Goal: Check status

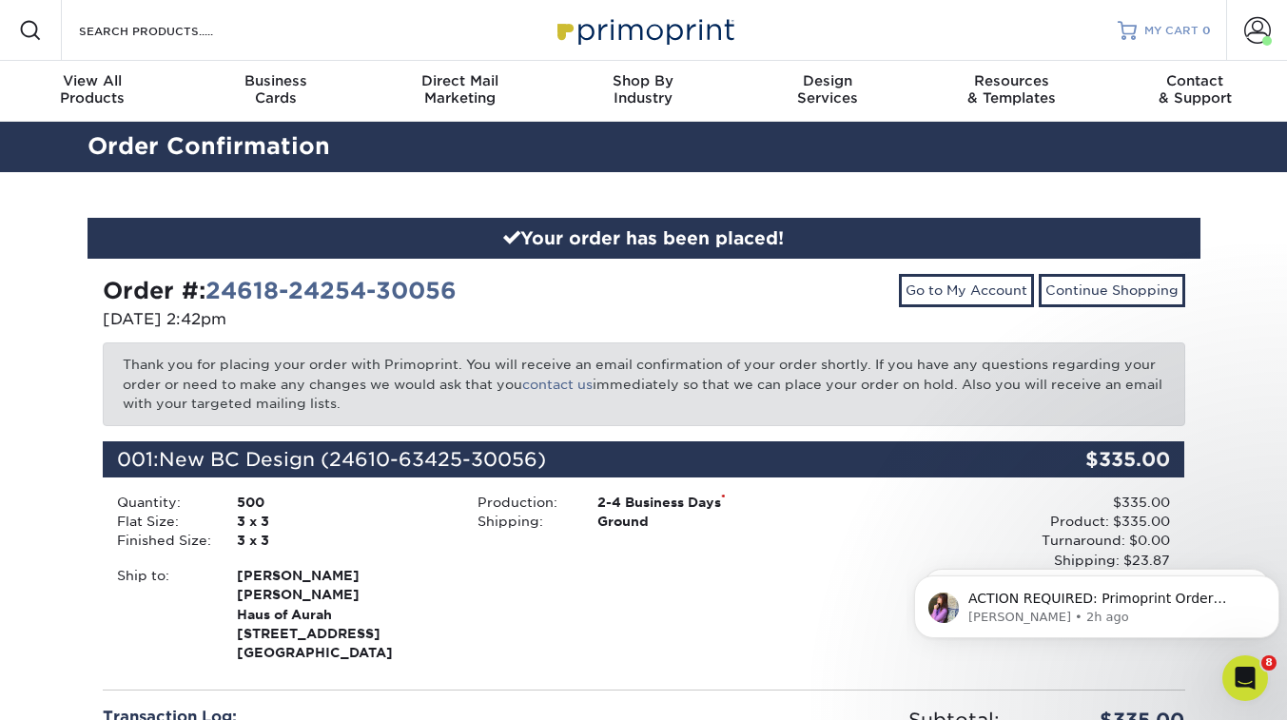
click at [1158, 21] on link "MY CART 0" at bounding box center [1164, 30] width 93 height 61
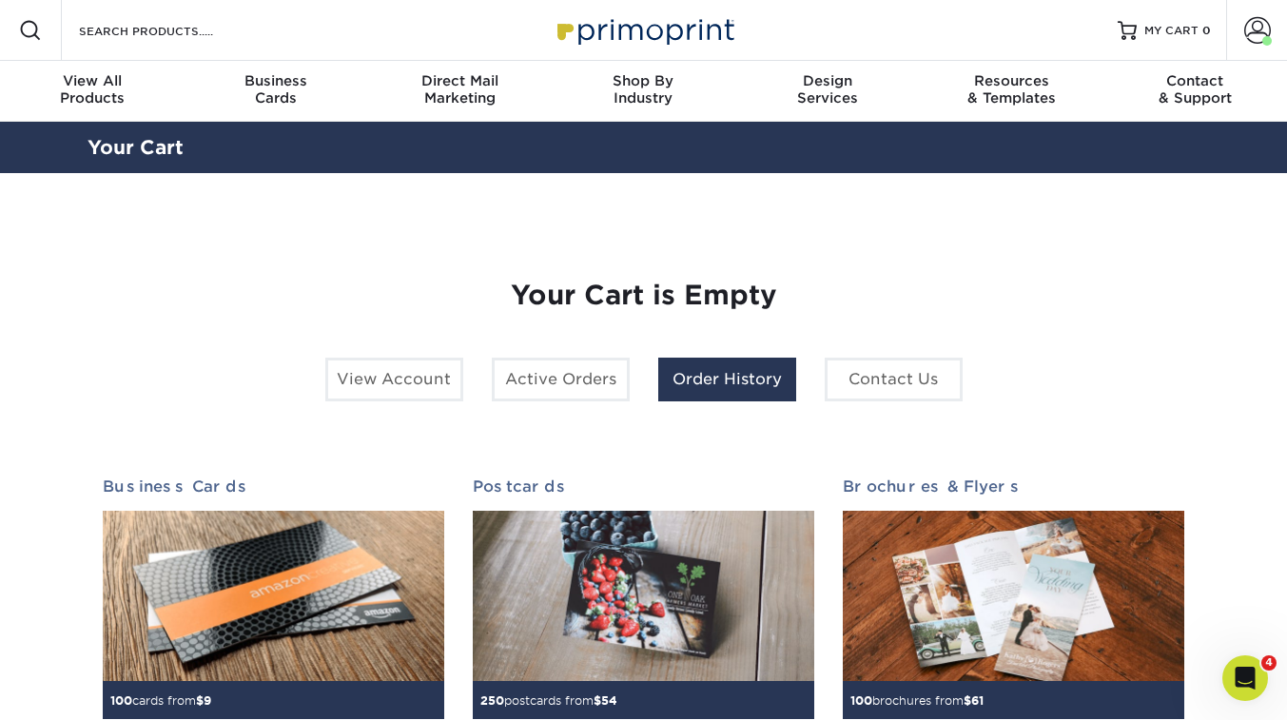
click at [729, 381] on link "Order History" at bounding box center [727, 380] width 138 height 44
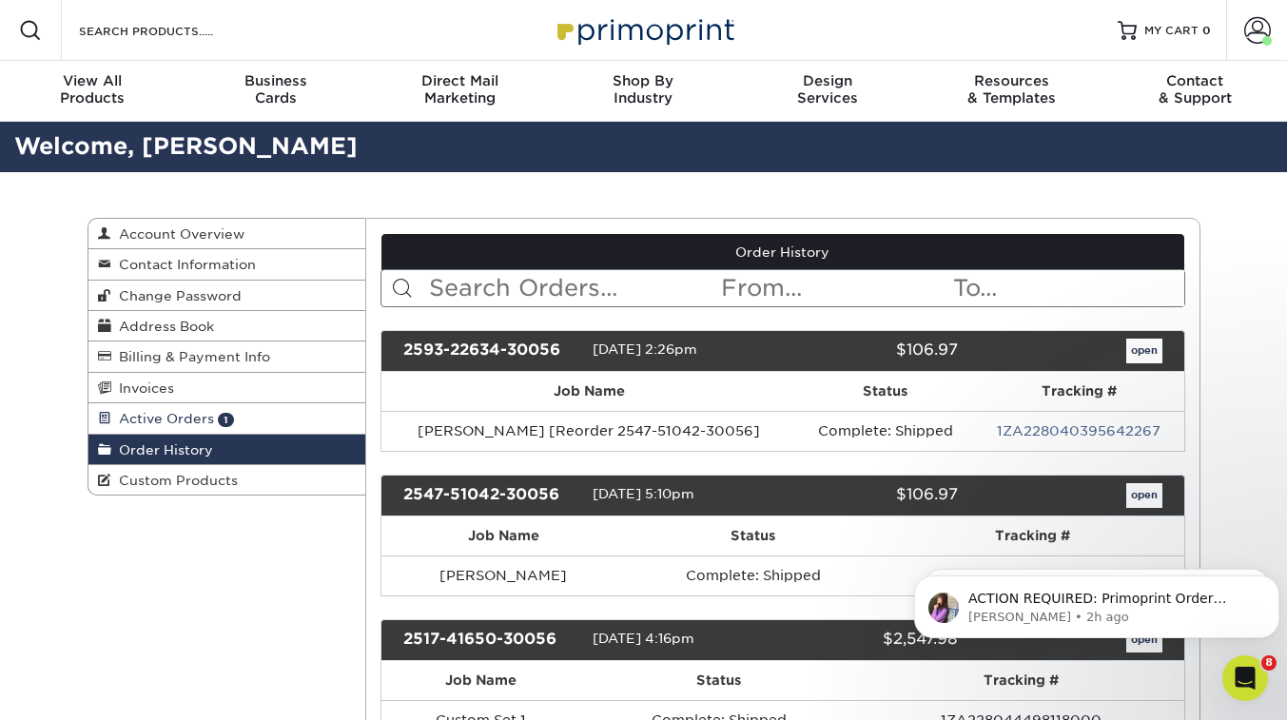
click at [185, 426] on span "Active Orders" at bounding box center [162, 418] width 103 height 15
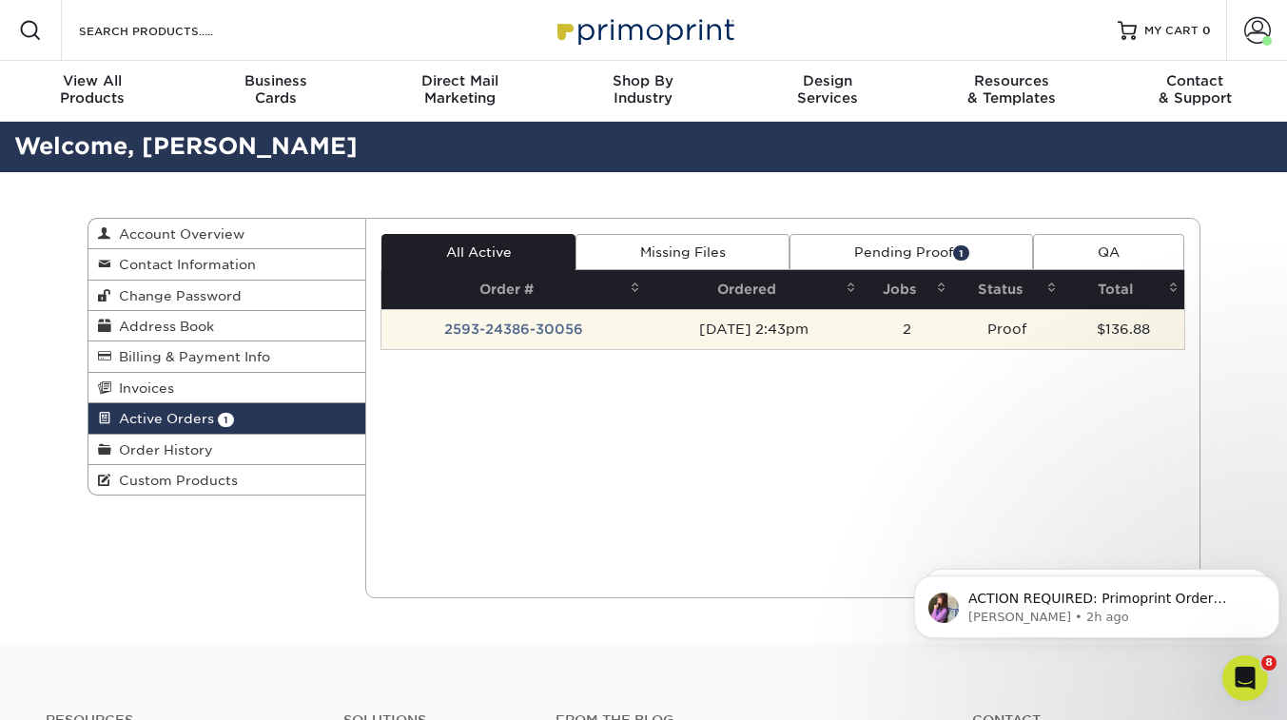
click at [491, 328] on td "2593-24386-30056" at bounding box center [513, 329] width 264 height 40
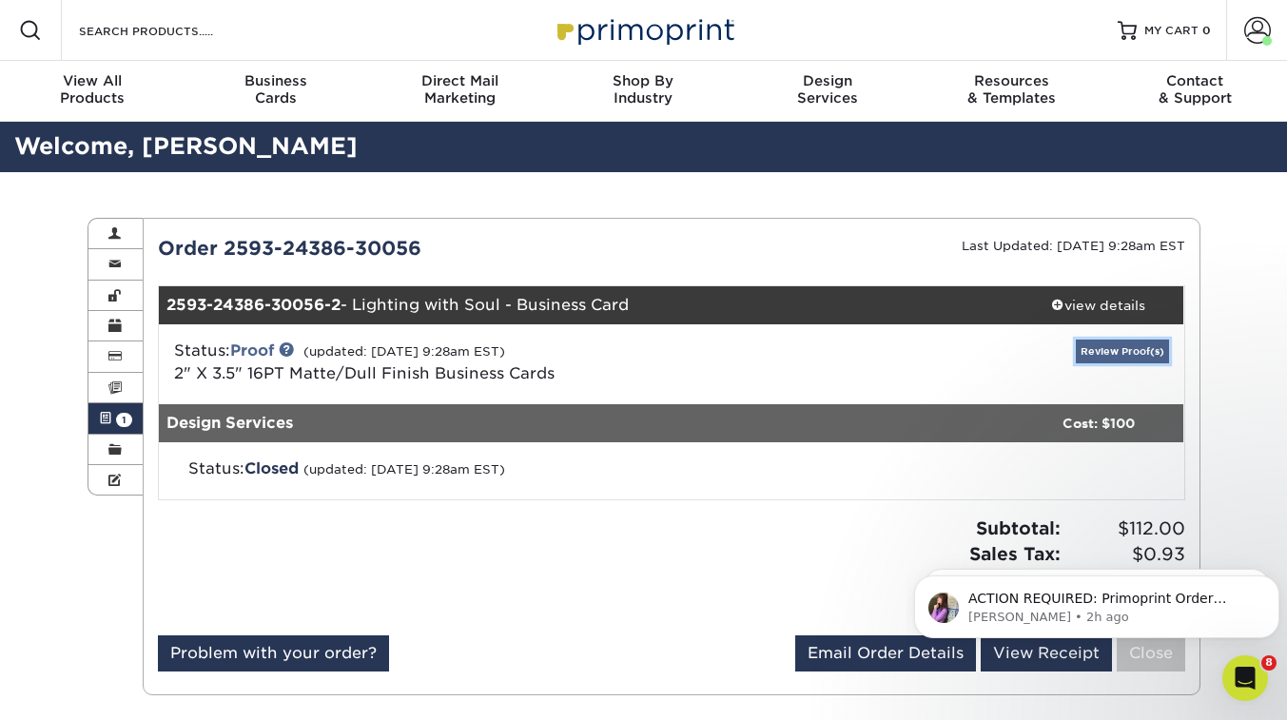
click at [1119, 354] on link "Review Proof(s)" at bounding box center [1122, 352] width 93 height 24
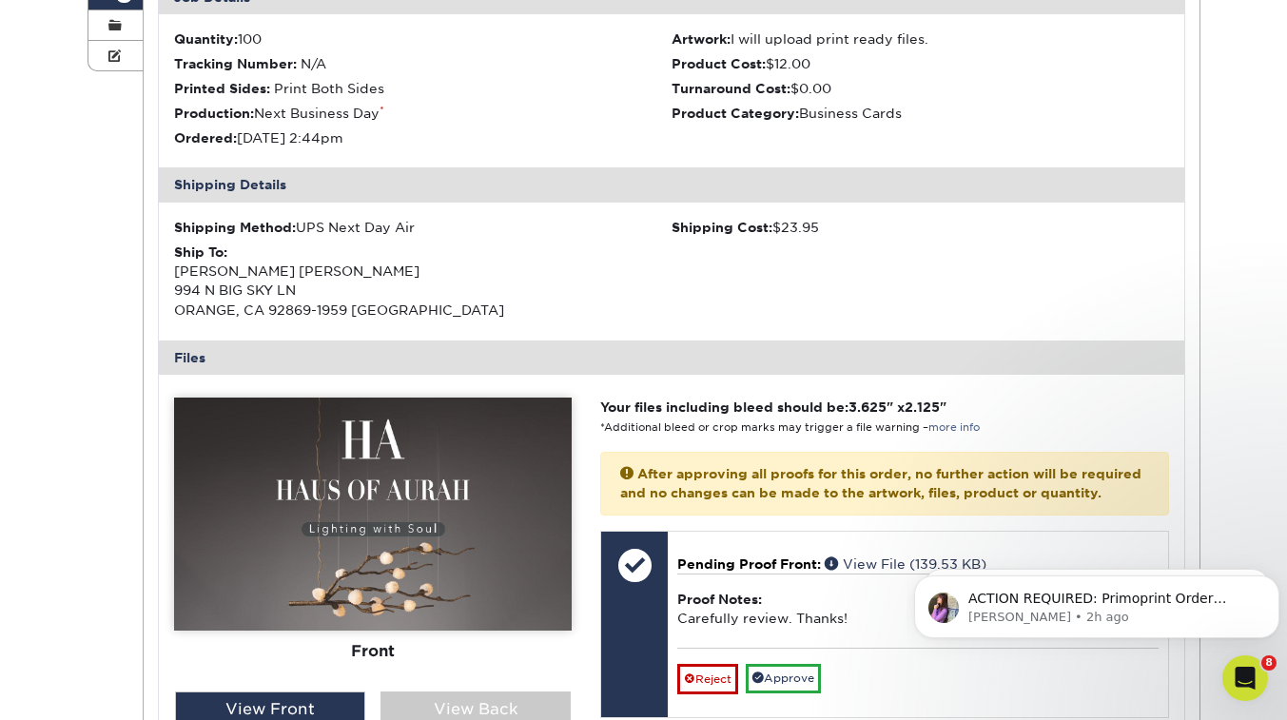
scroll to position [442, 0]
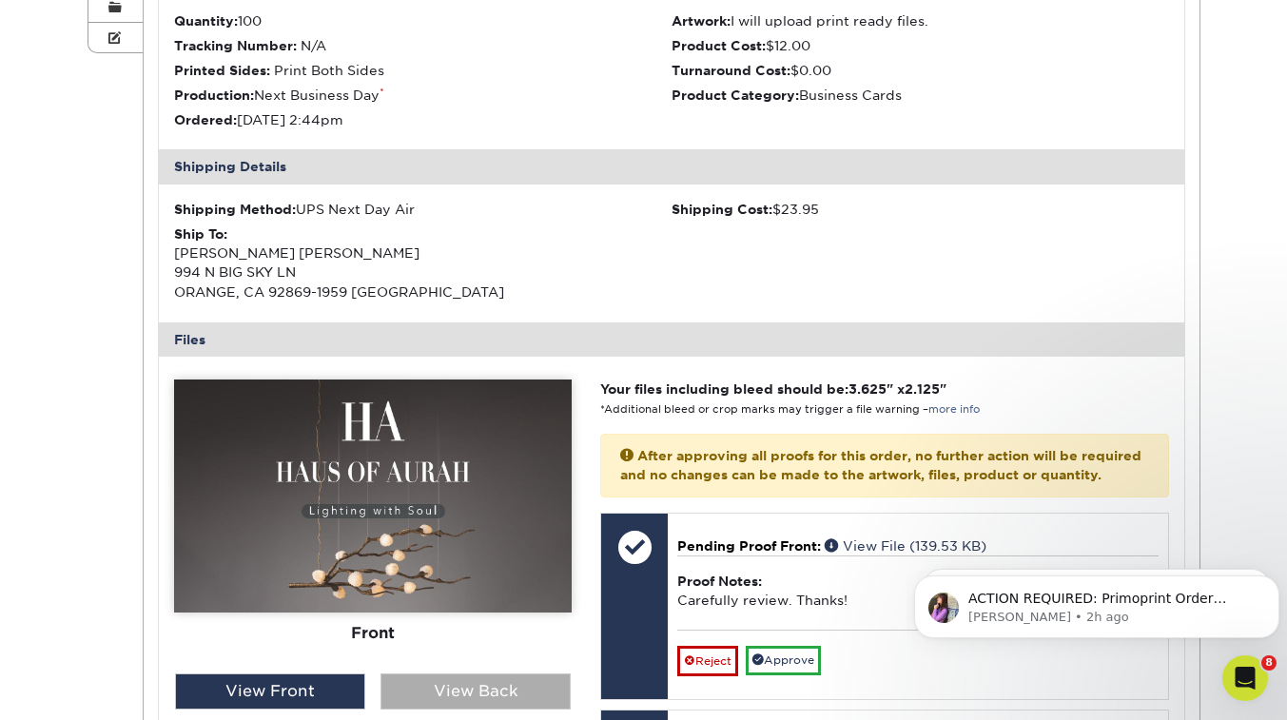
click at [430, 691] on div "View Back" at bounding box center [475, 691] width 190 height 36
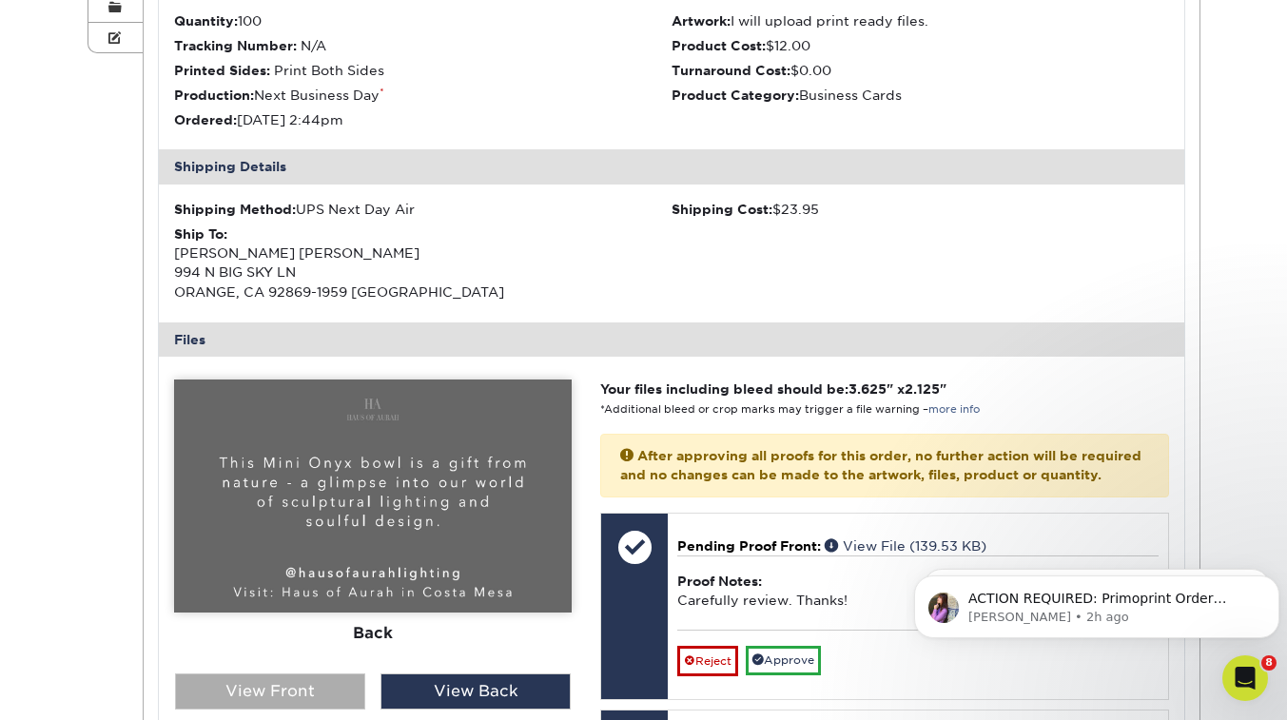
click at [321, 688] on div "View Front" at bounding box center [270, 691] width 190 height 36
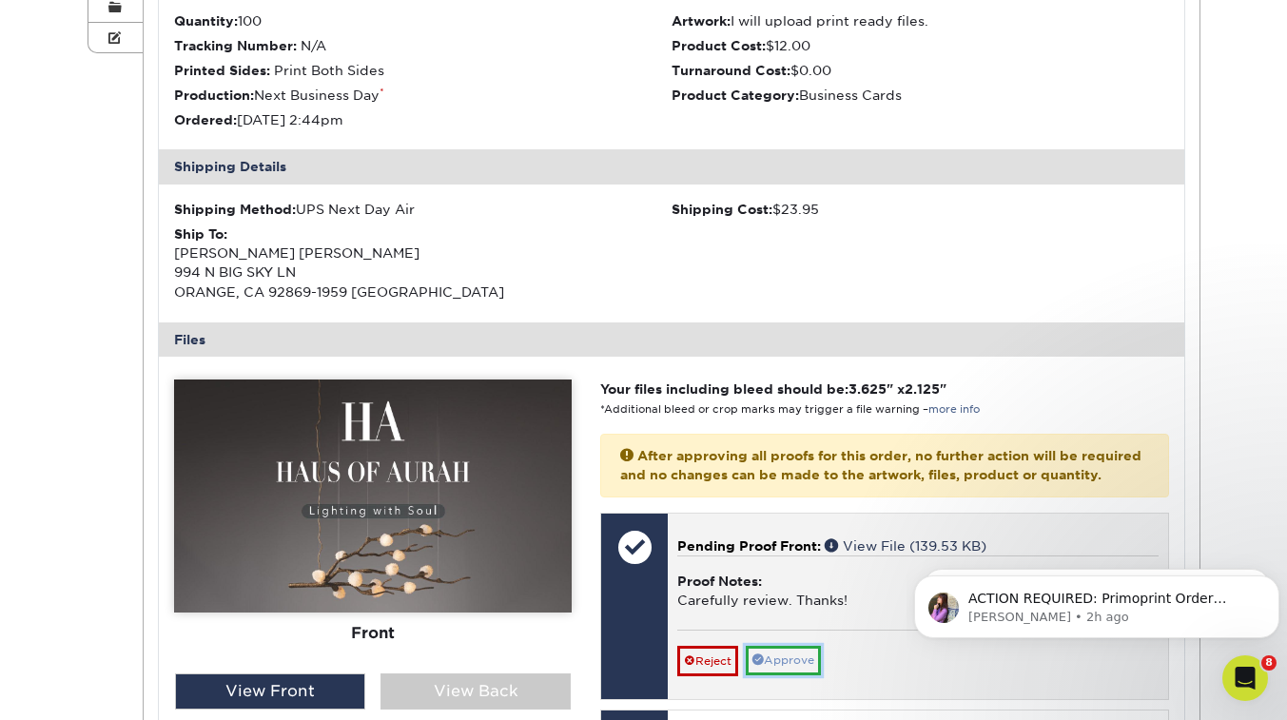
click at [799, 675] on link "Approve" at bounding box center [783, 660] width 75 height 29
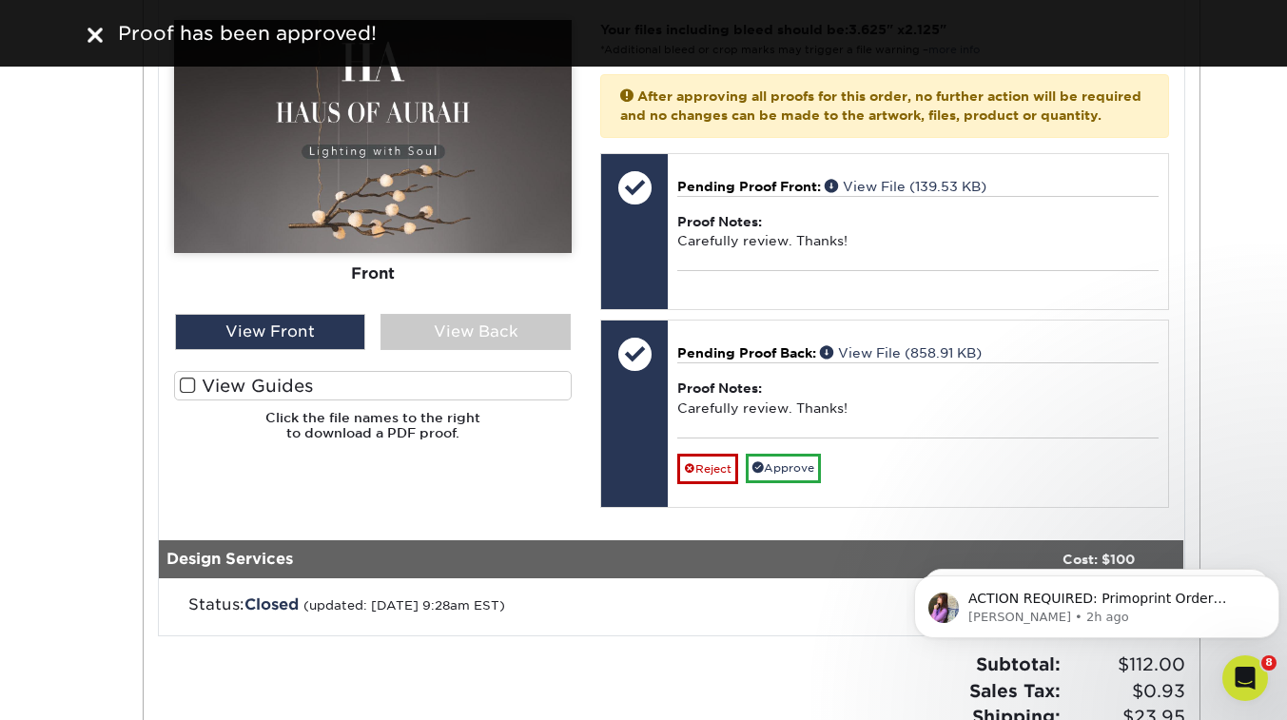
scroll to position [838, 0]
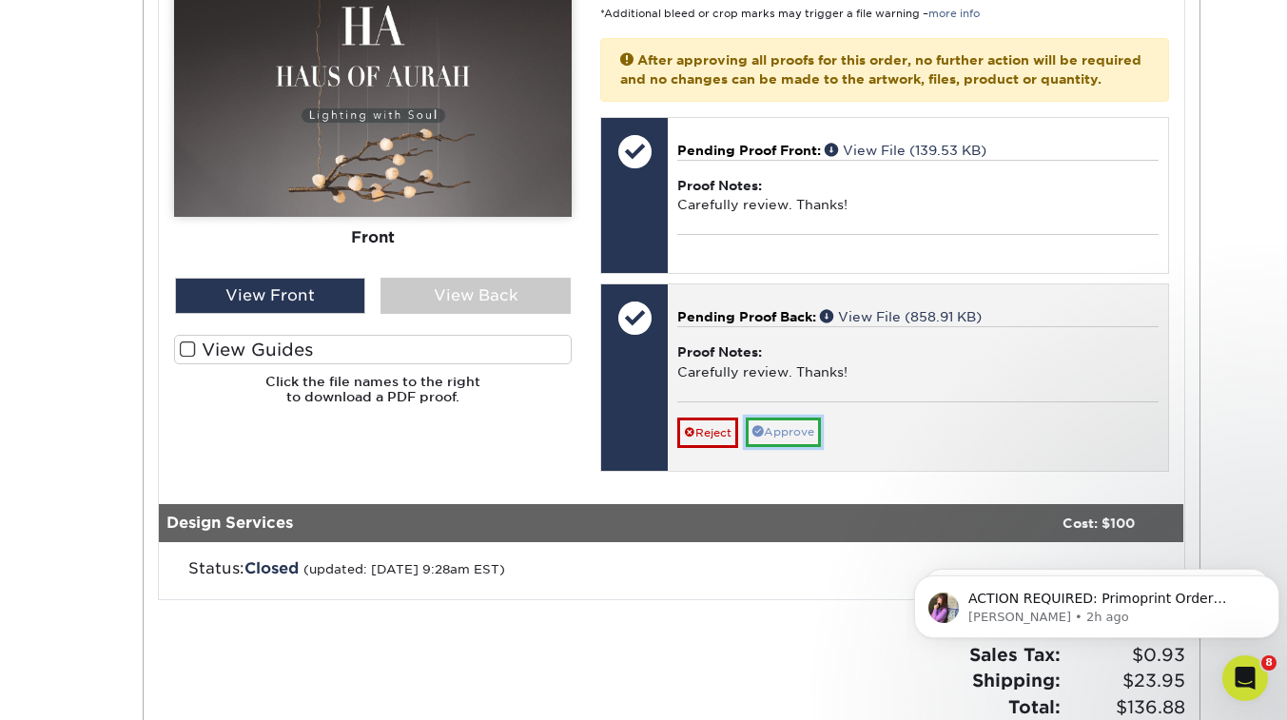
click at [798, 447] on link "Approve" at bounding box center [783, 432] width 75 height 29
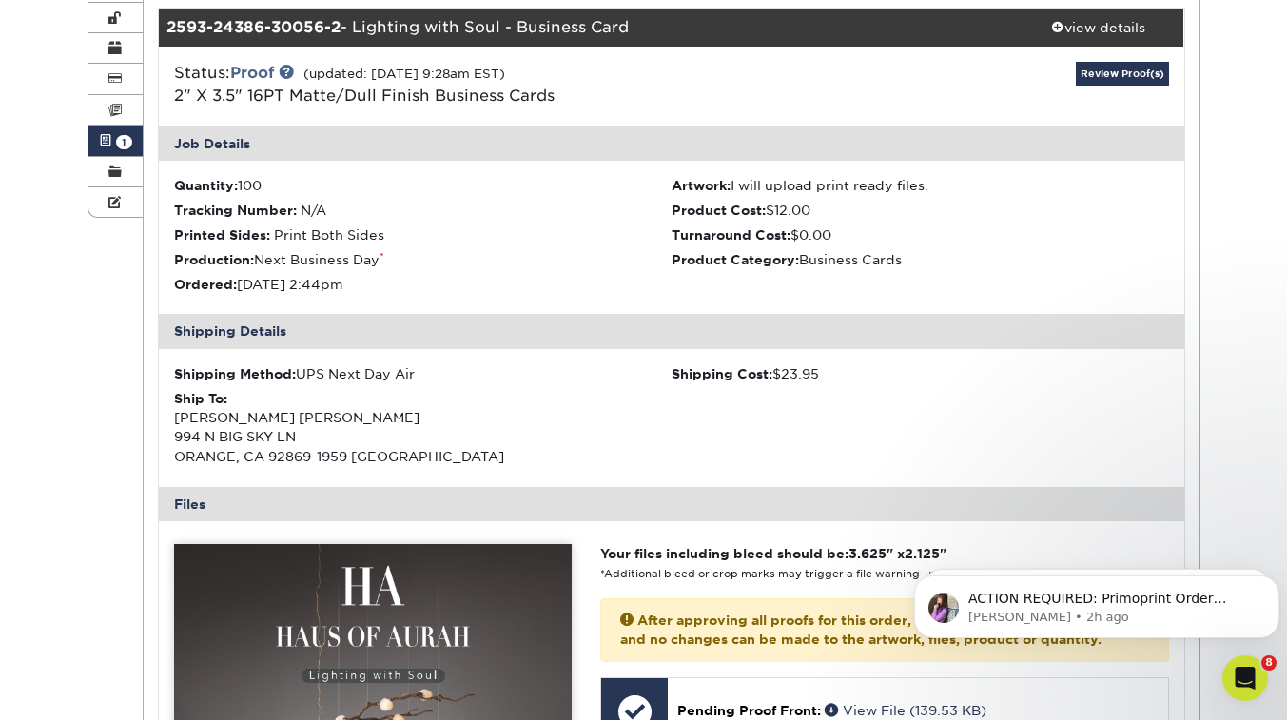
scroll to position [18, 0]
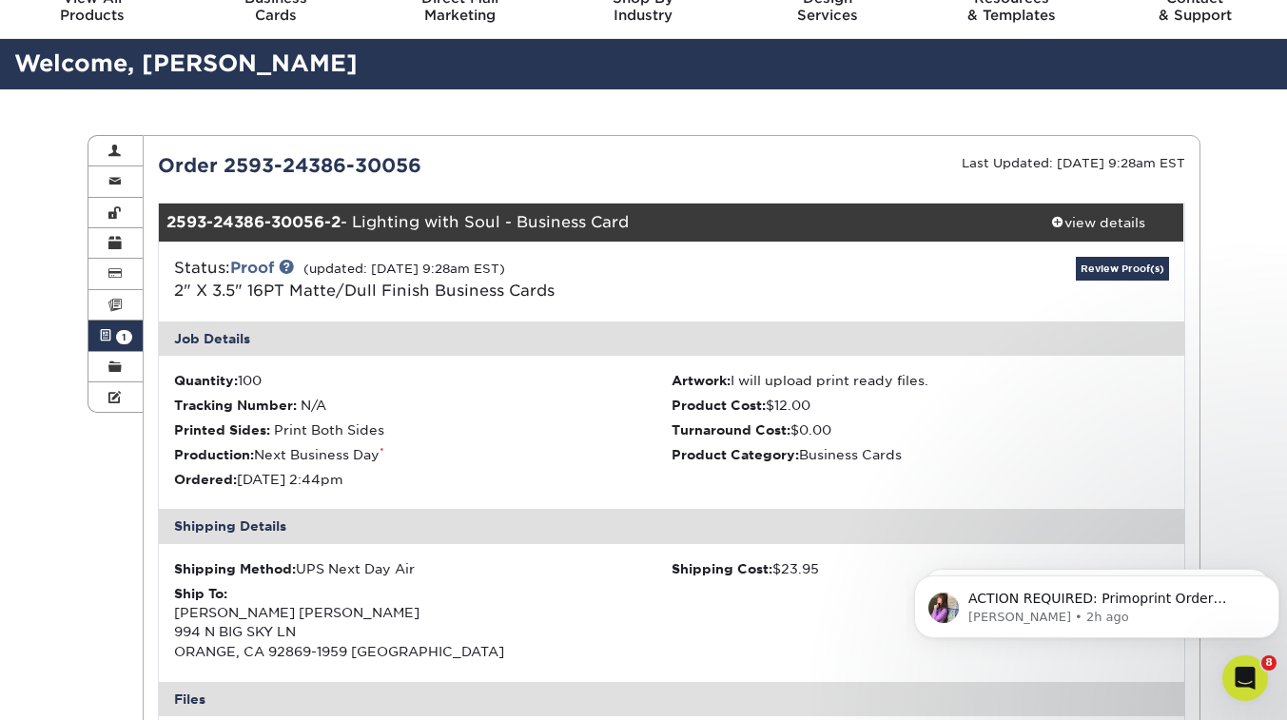
scroll to position [0, 0]
